Goal: Navigation & Orientation: Go to known website

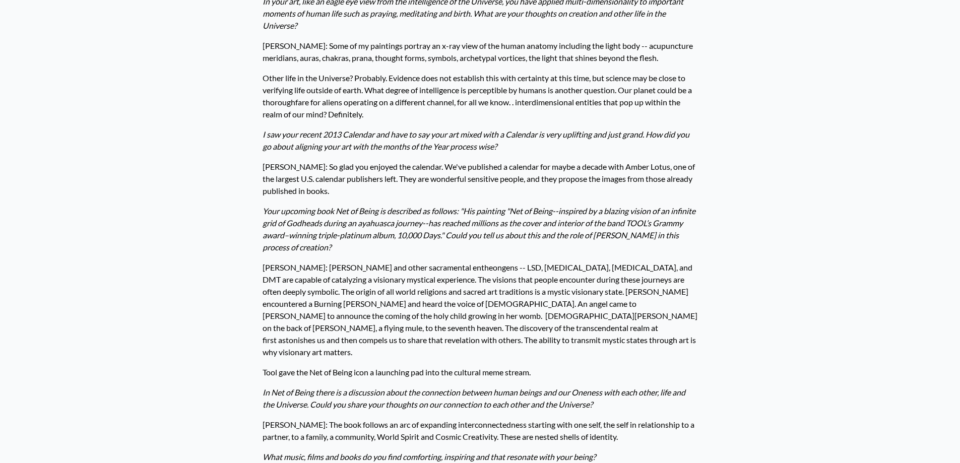
scroll to position [554, 0]
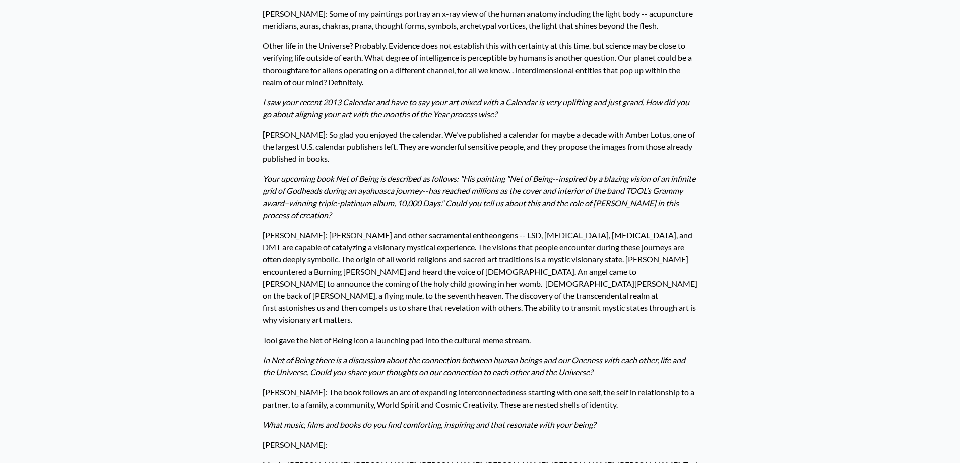
click at [724, 101] on div "Home · News The Rolling Stone, July 2023 The New York Times, May 2023 Psychedel…" at bounding box center [480, 317] width 960 height 1678
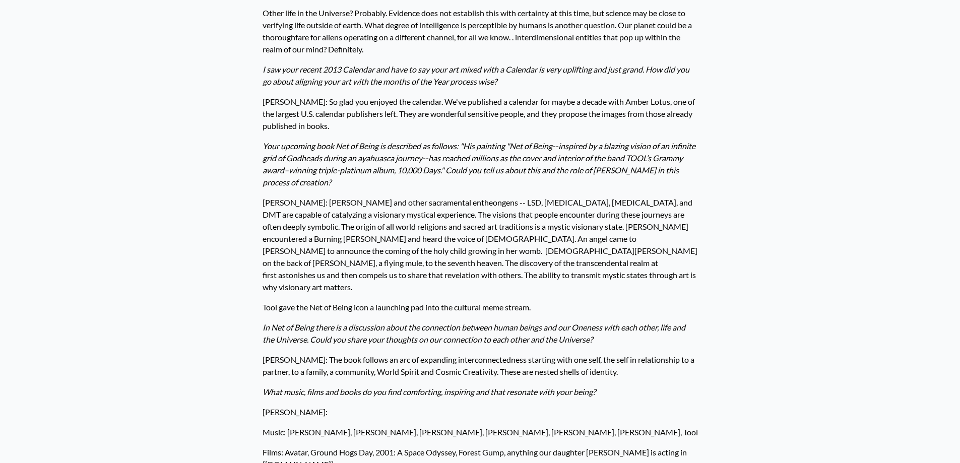
scroll to position [604, 0]
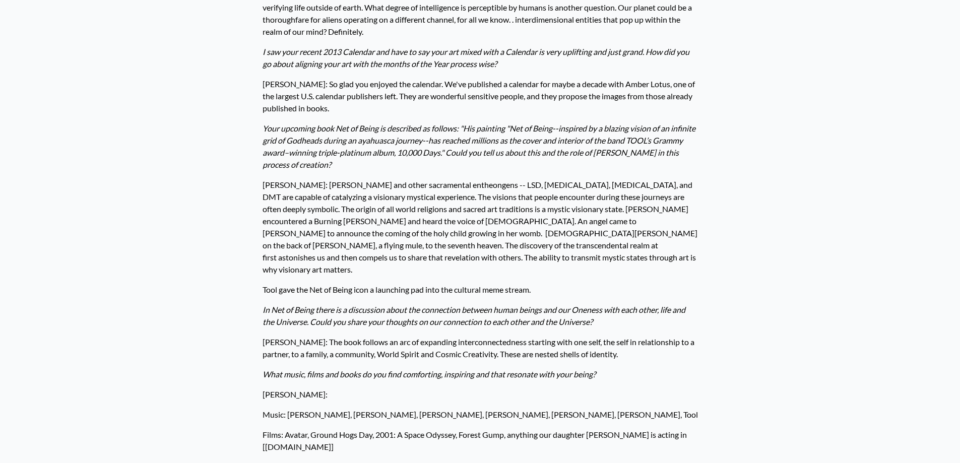
click at [715, 105] on div "Home · News The Rolling Stone, July 2023 The New York Times, May 2023 Psychedel…" at bounding box center [480, 267] width 960 height 1678
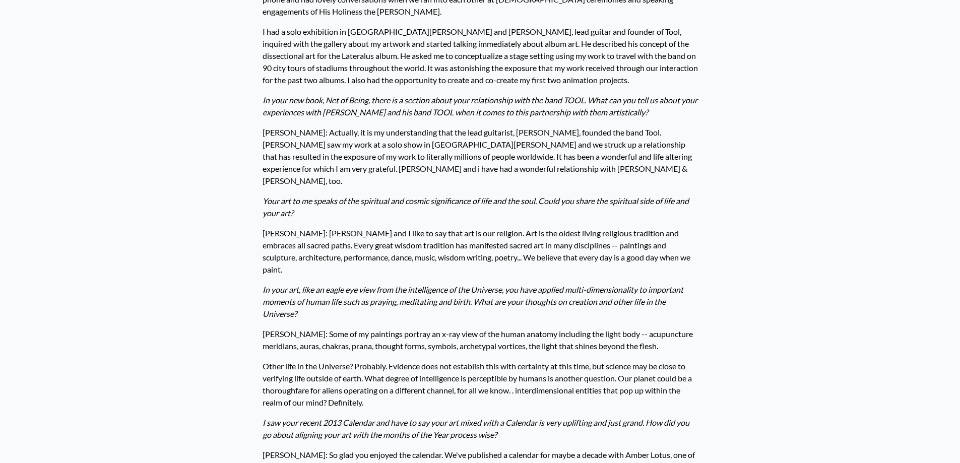
scroll to position [0, 0]
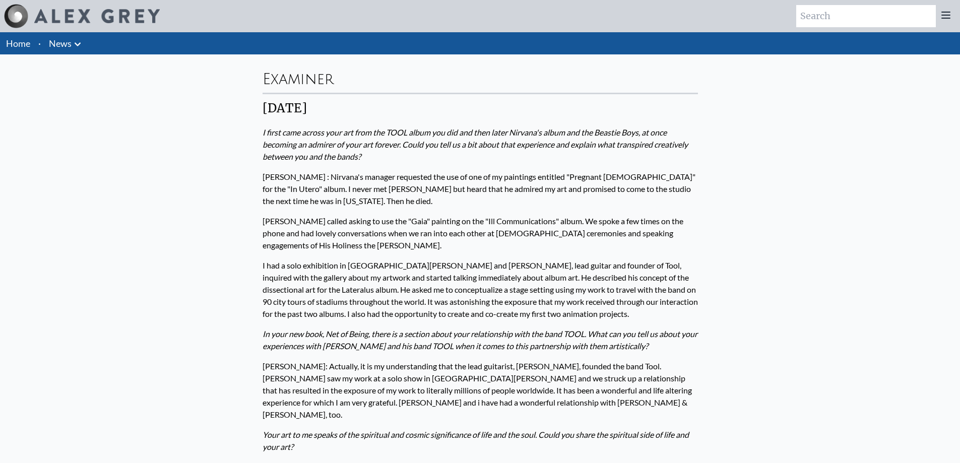
click at [49, 9] on img at bounding box center [96, 16] width 125 height 14
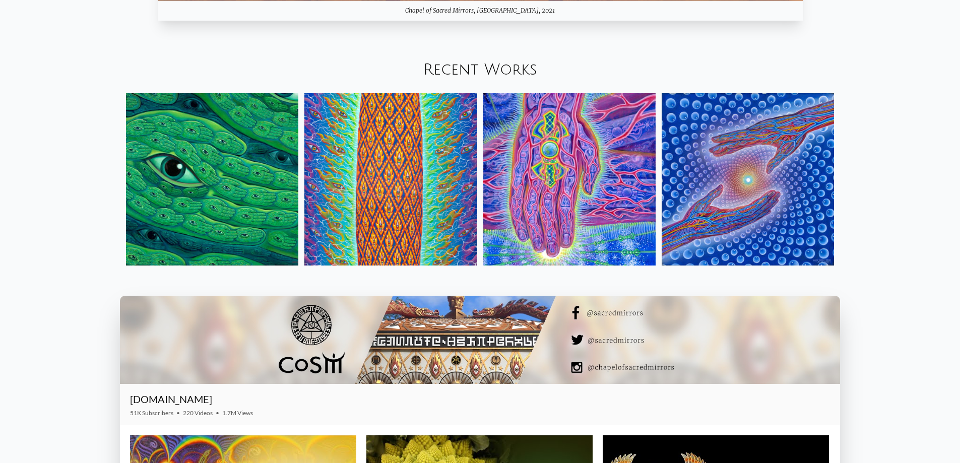
scroll to position [1410, 0]
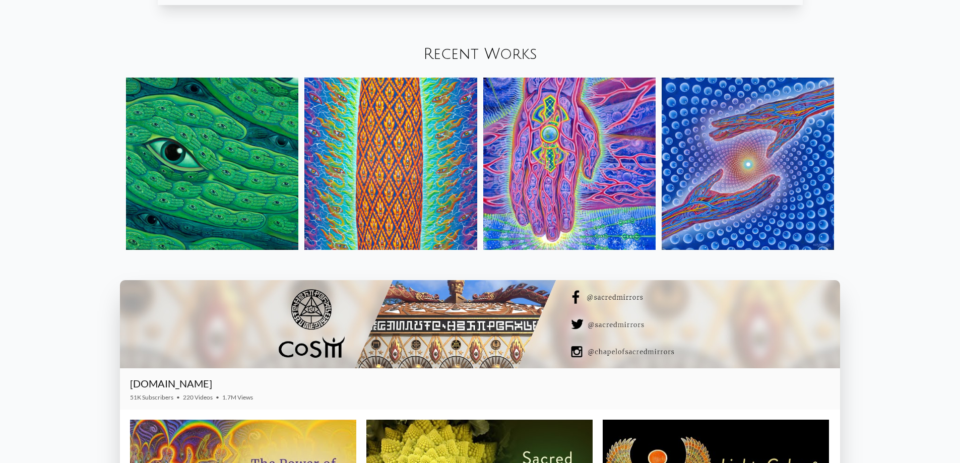
click at [221, 181] on img at bounding box center [212, 164] width 172 height 172
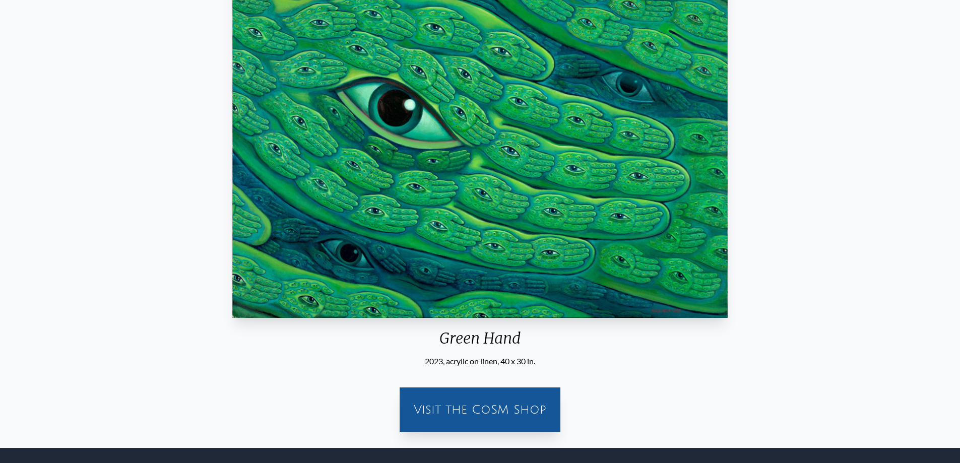
scroll to position [250, 0]
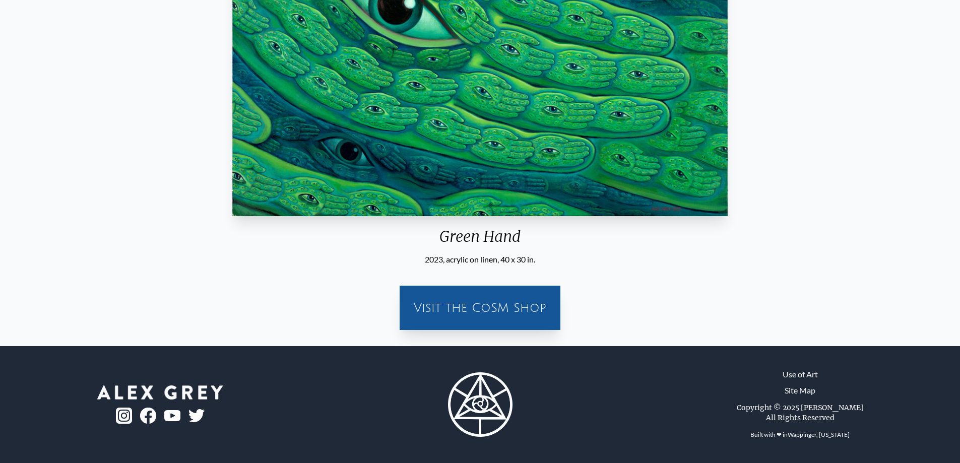
click at [506, 321] on div "Visit the CoSM Shop" at bounding box center [480, 308] width 149 height 32
